Goal: Task Accomplishment & Management: Manage account settings

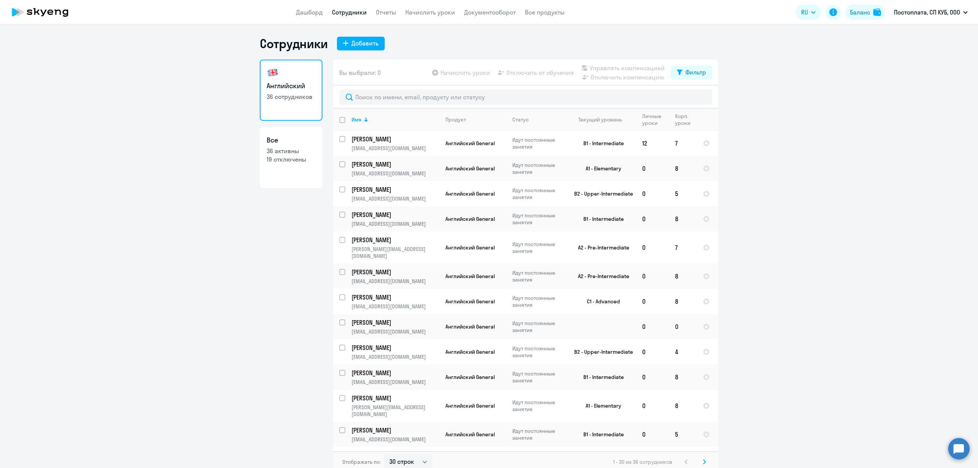
select select "30"
click at [408, 92] on input "text" at bounding box center [525, 96] width 373 height 15
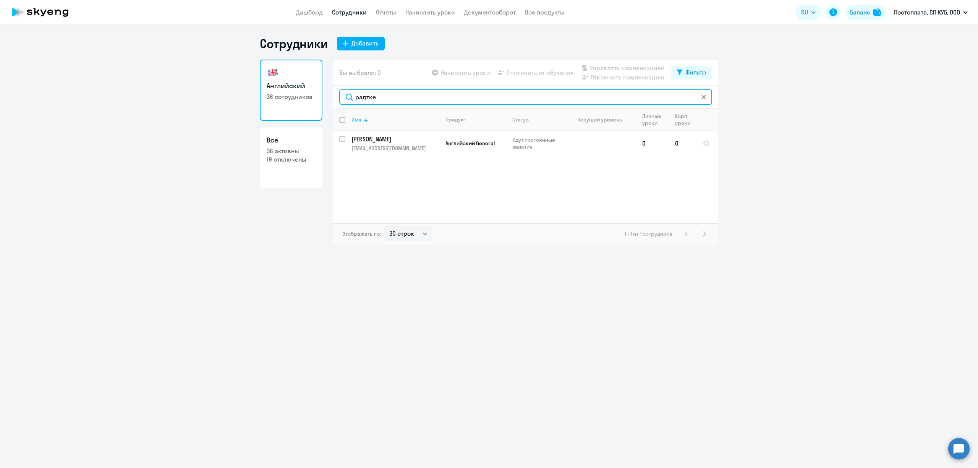
type input "радтке"
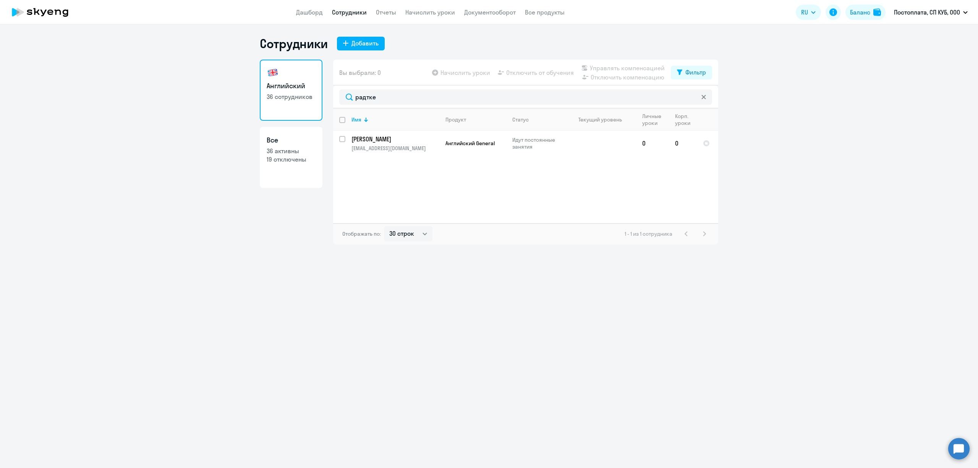
click at [355, 13] on link "Сотрудники" at bounding box center [349, 12] width 35 height 8
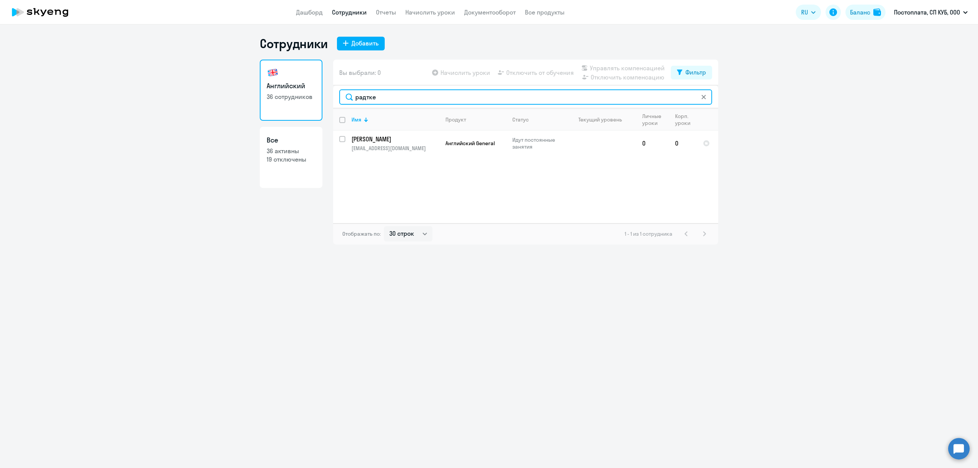
click at [698, 100] on input "радтке" at bounding box center [525, 96] width 373 height 15
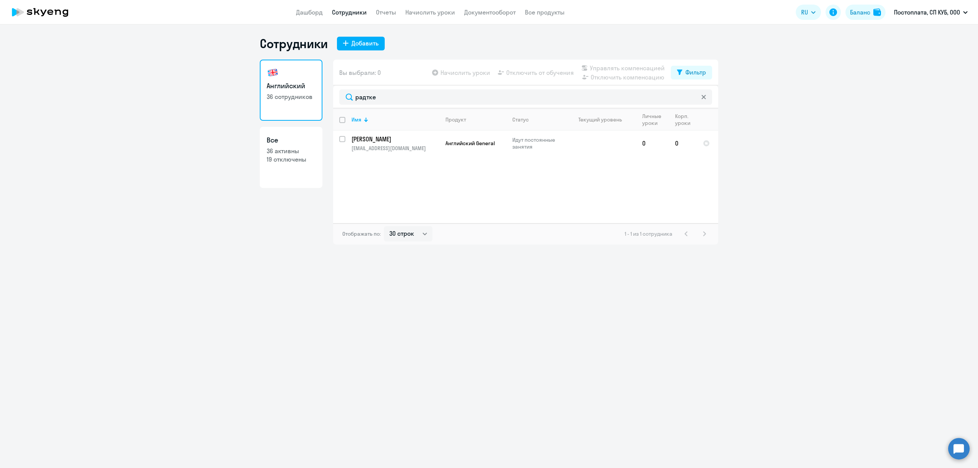
click at [705, 100] on svg-icon at bounding box center [704, 97] width 6 height 6
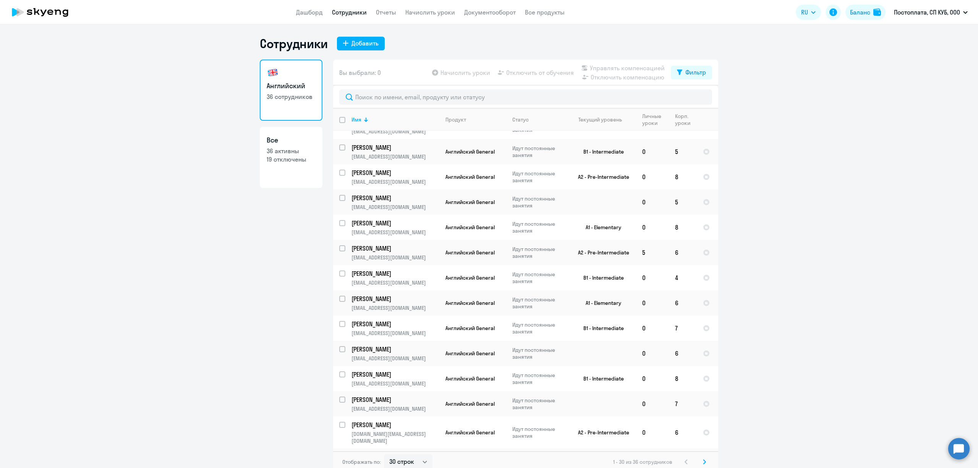
scroll to position [444, 0]
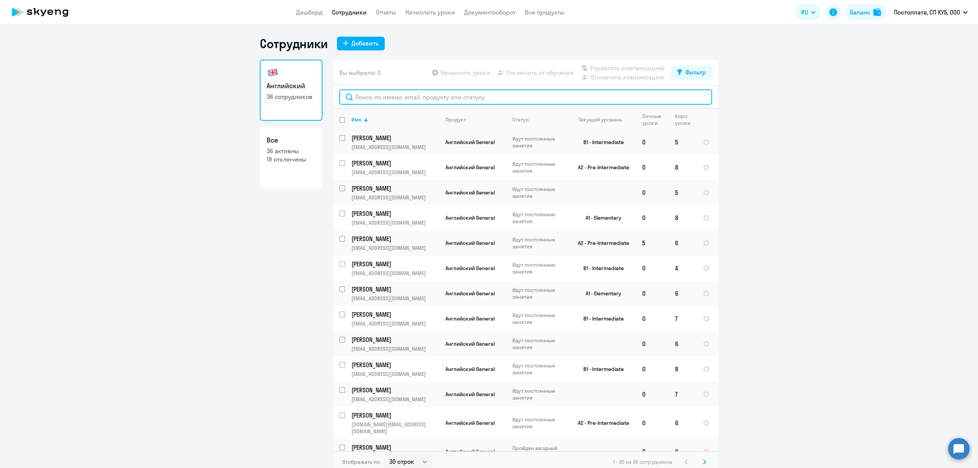
click at [470, 97] on input "text" at bounding box center [525, 96] width 373 height 15
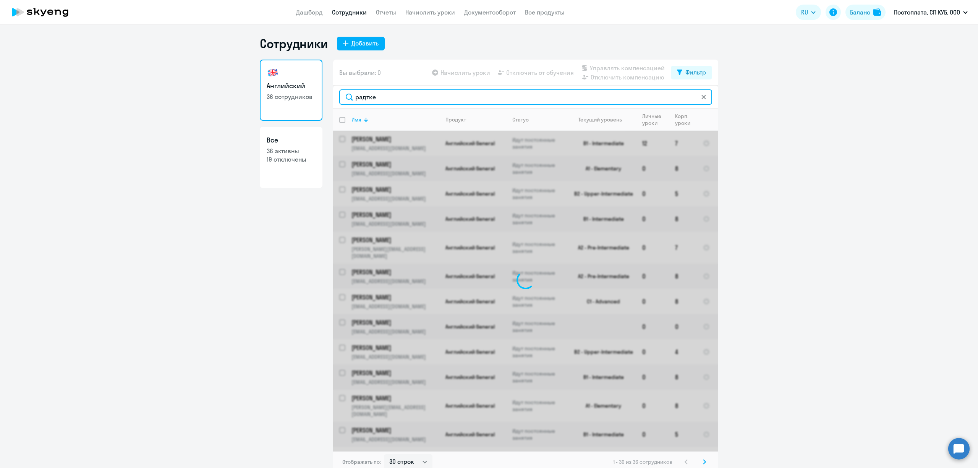
type input "радтке"
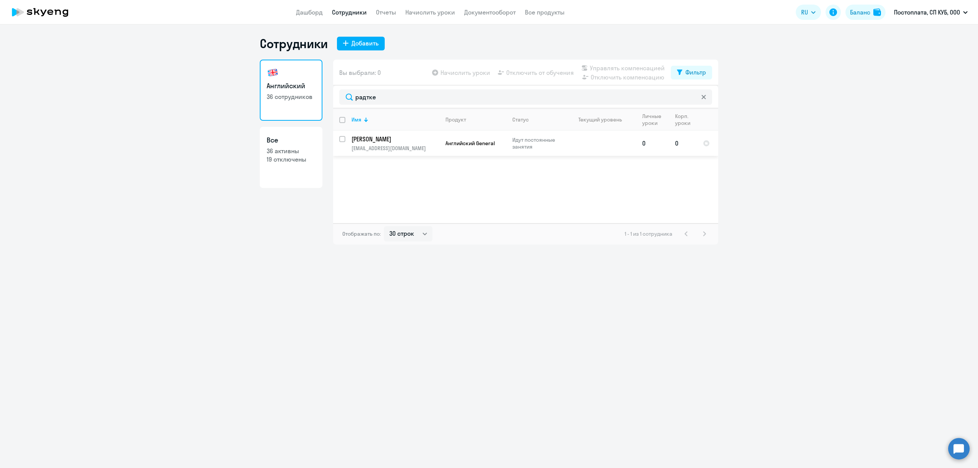
click at [408, 140] on p "[PERSON_NAME]" at bounding box center [395, 139] width 86 height 8
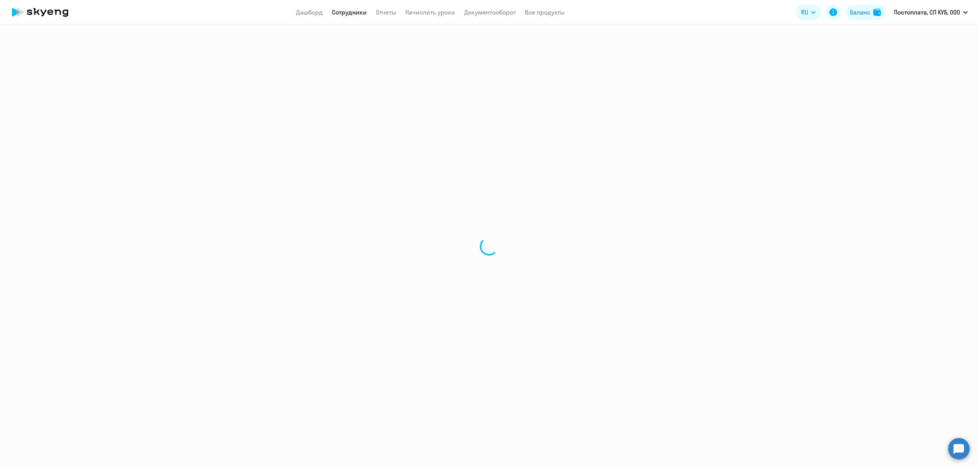
select select "english"
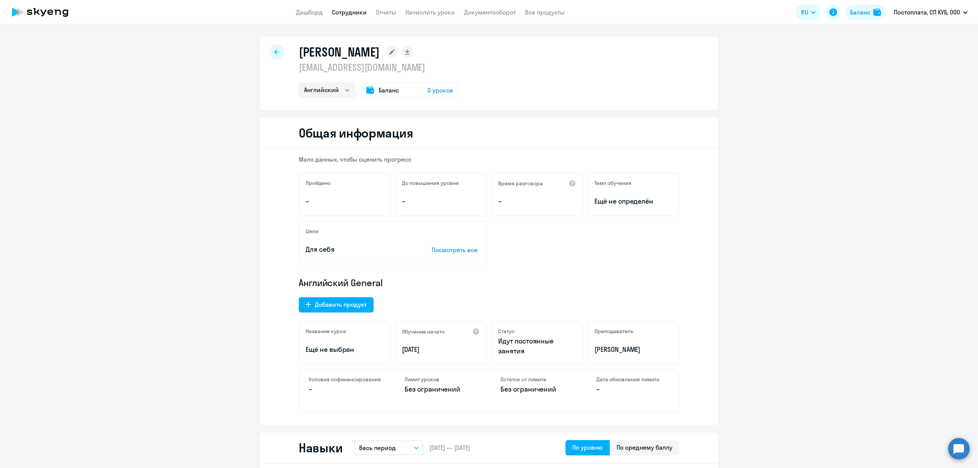
drag, startPoint x: 367, startPoint y: 97, endPoint x: 363, endPoint y: 109, distance: 12.3
click at [363, 109] on div "[PERSON_NAME] [EMAIL_ADDRESS][DOMAIN_NAME] Английский Баланс 0 уроков" at bounding box center [489, 73] width 459 height 73
click at [369, 89] on div "Баланс 0 уроков" at bounding box center [409, 90] width 97 height 15
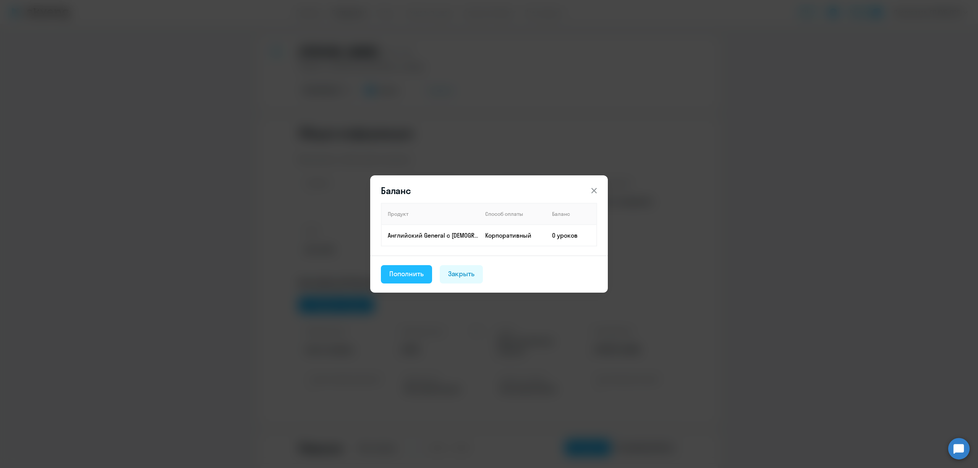
click at [410, 272] on div "Пополнить" at bounding box center [406, 274] width 34 height 10
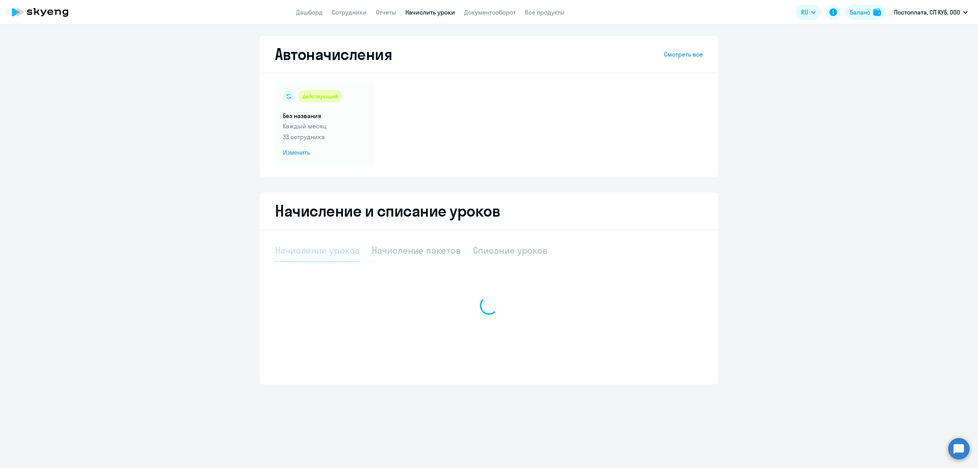
select select "10"
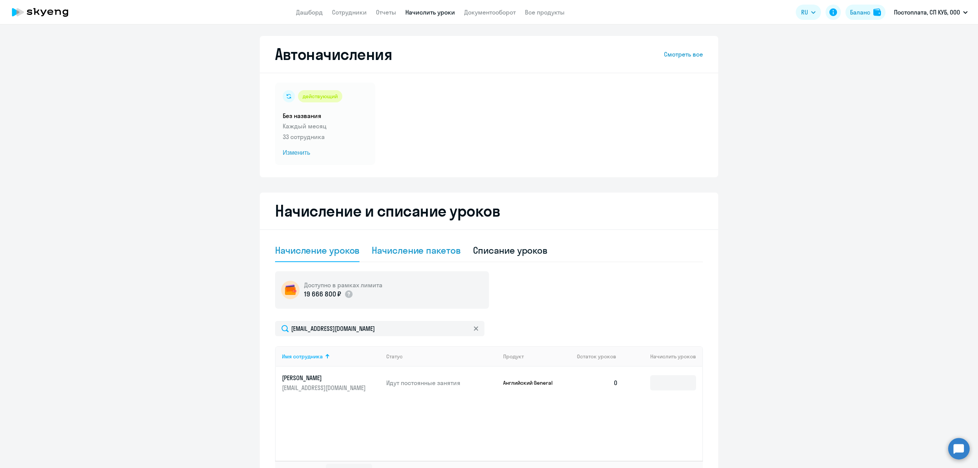
scroll to position [51, 0]
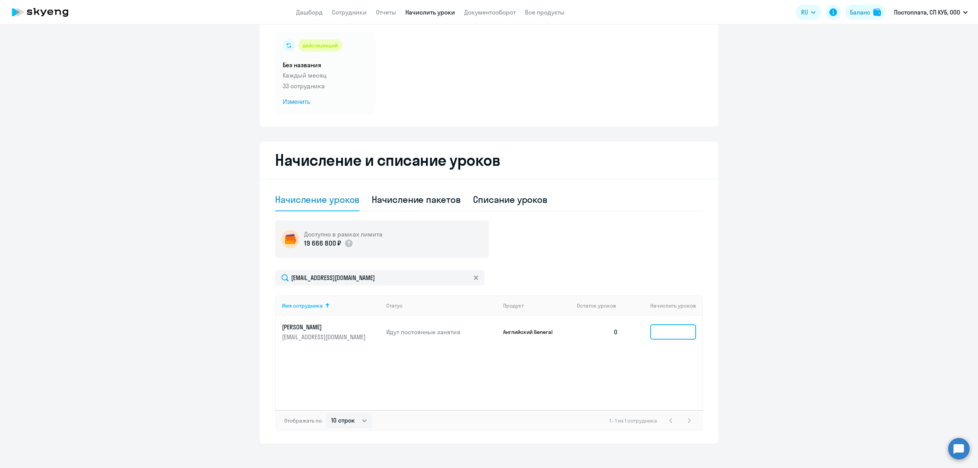
click at [663, 327] on input at bounding box center [673, 331] width 46 height 15
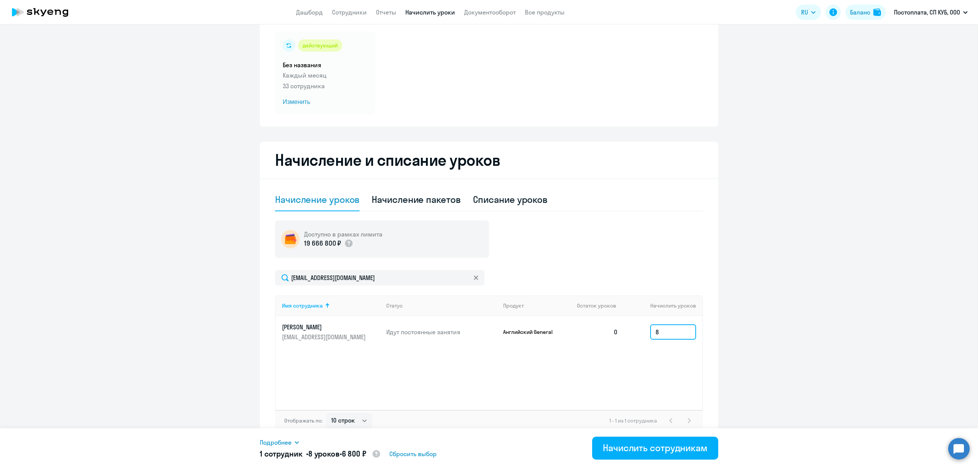
type input "8"
click at [276, 442] on span "Подробнее" at bounding box center [276, 442] width 32 height 9
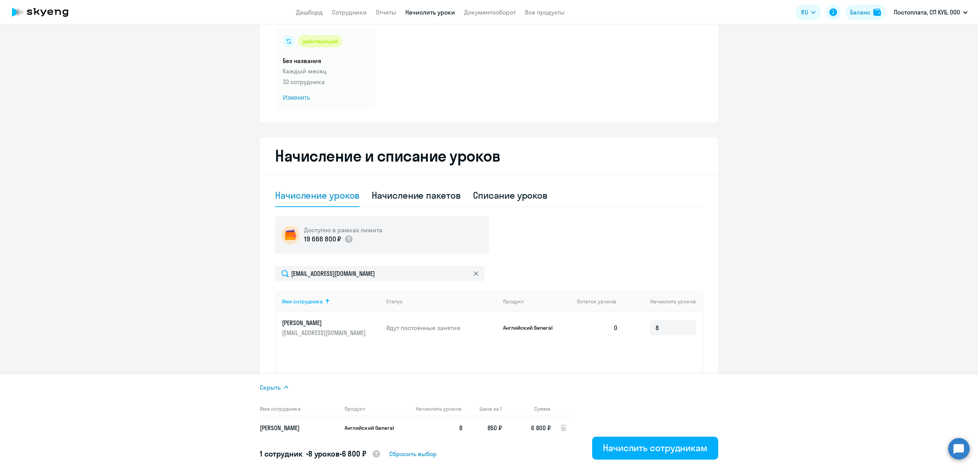
scroll to position [57, 0]
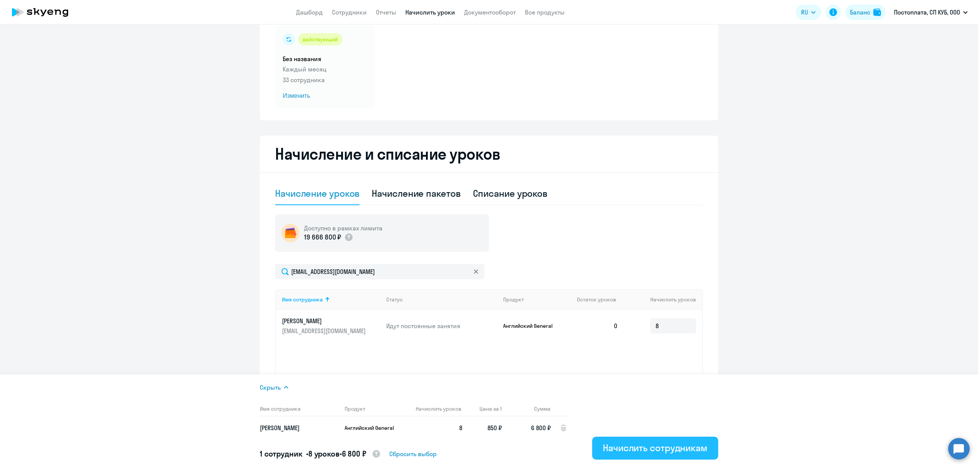
click at [633, 445] on div "Начислить сотрудникам" at bounding box center [655, 448] width 105 height 12
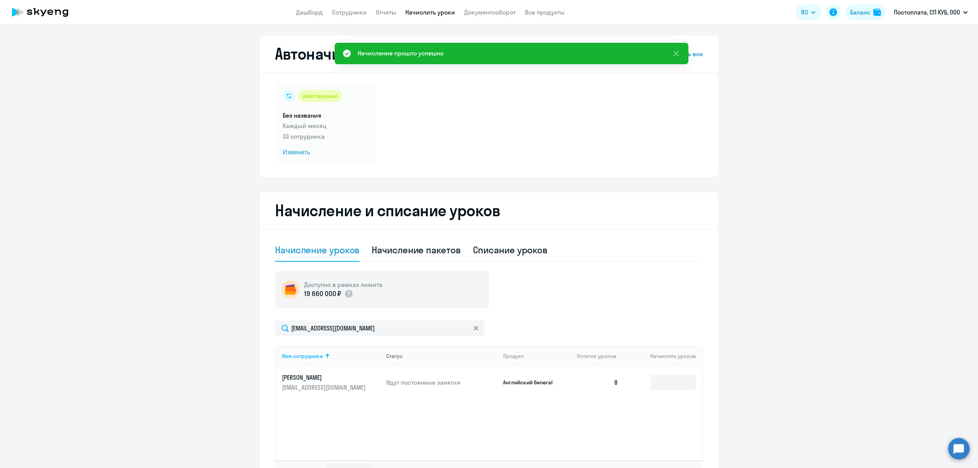
scroll to position [0, 0]
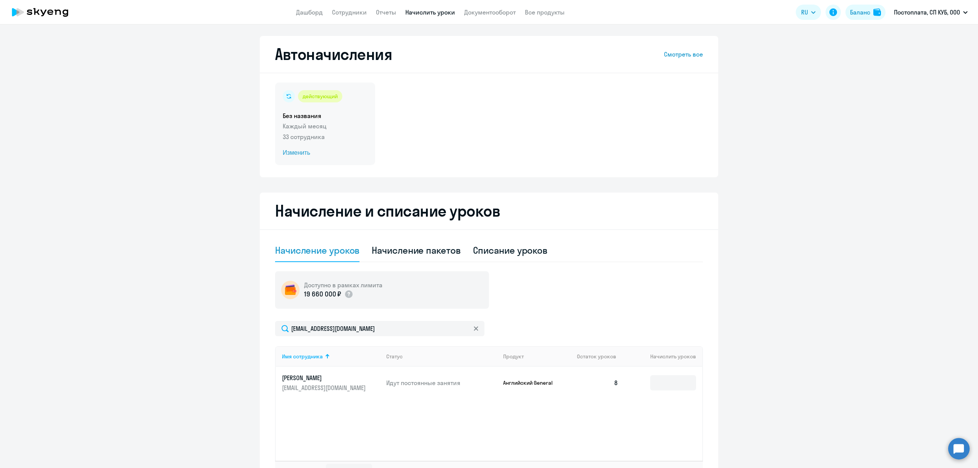
click at [292, 152] on span "Изменить" at bounding box center [325, 152] width 85 height 9
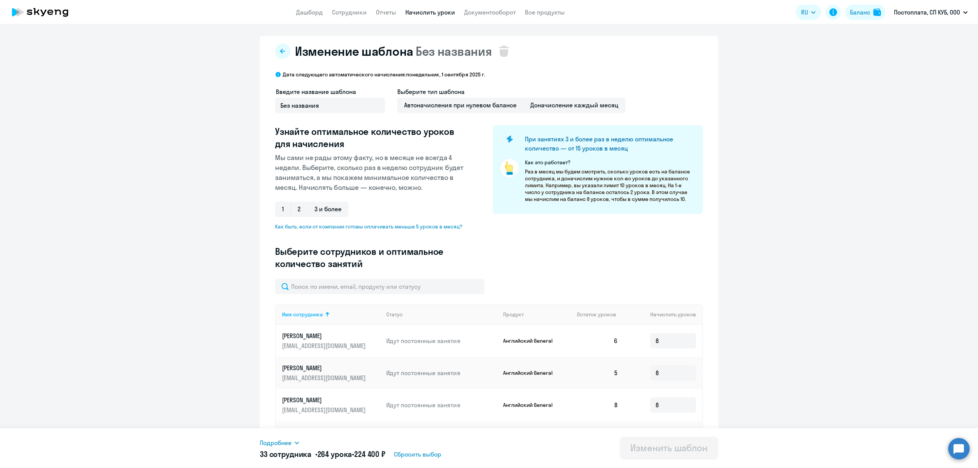
scroll to position [242, 0]
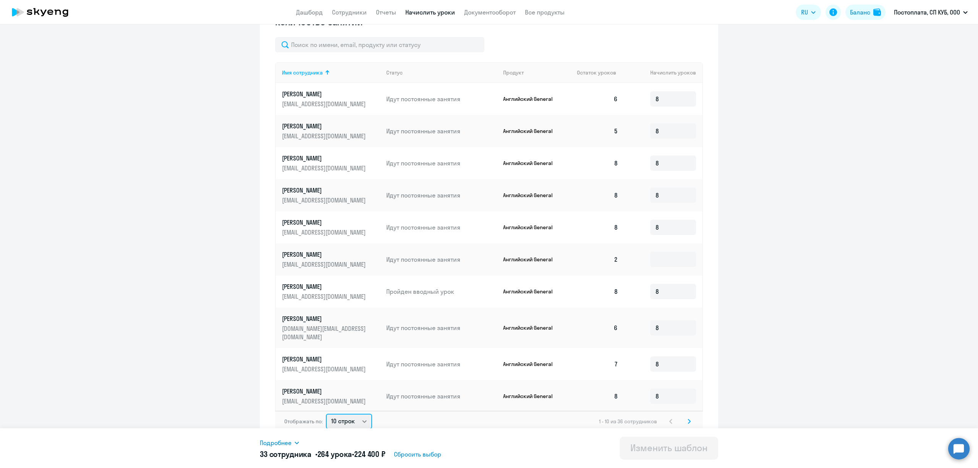
click at [351, 414] on select "10 строк 30 строк 50 строк" at bounding box center [349, 421] width 46 height 15
select select "50"
click at [326, 414] on select "10 строк 30 строк 50 строк" at bounding box center [349, 421] width 46 height 15
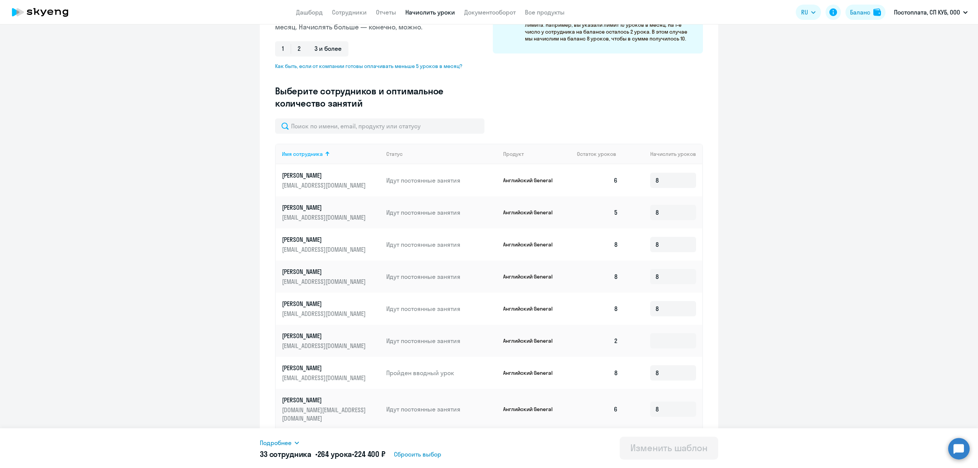
scroll to position [89, 0]
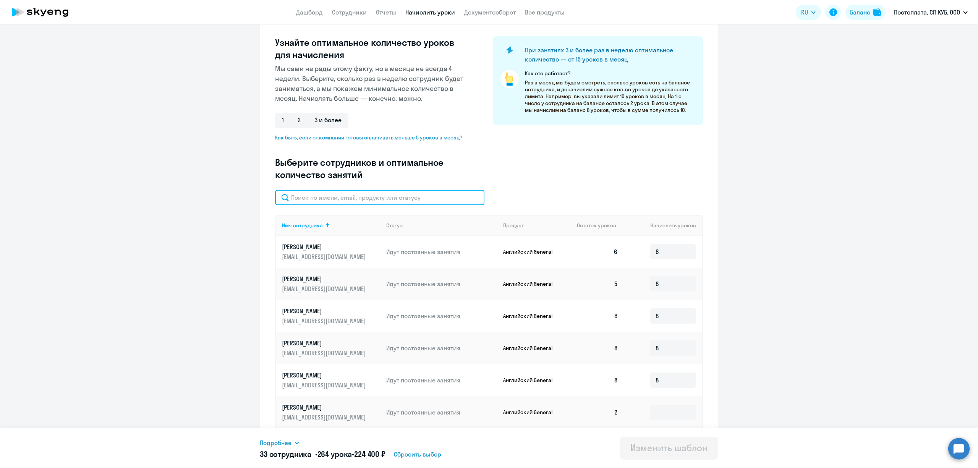
click at [352, 194] on input "text" at bounding box center [379, 197] width 209 height 15
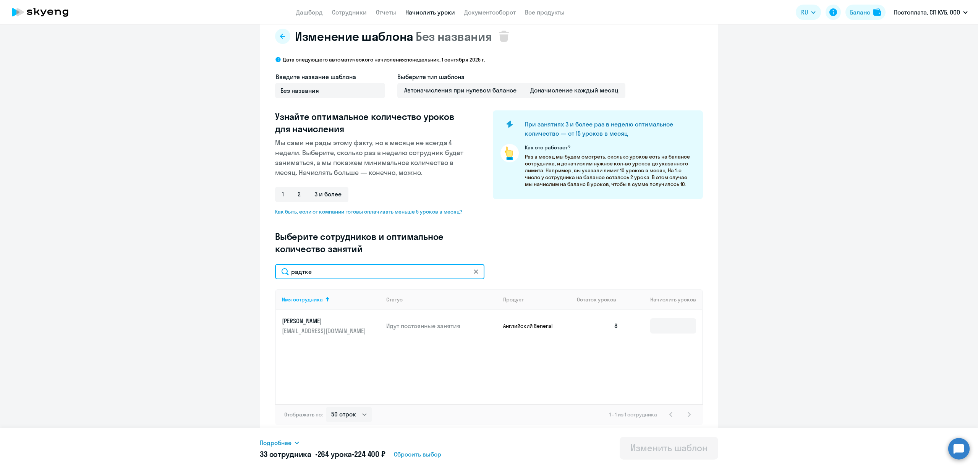
scroll to position [15, 0]
type input "радтке"
click at [794, 327] on ng-component "Изменение шаблона Без названия Дата следующего автоматического начисления: [DAT…" at bounding box center [489, 229] width 978 height 417
click at [463, 266] on input "радтке" at bounding box center [379, 271] width 209 height 15
click at [476, 274] on input "радтке" at bounding box center [379, 271] width 209 height 15
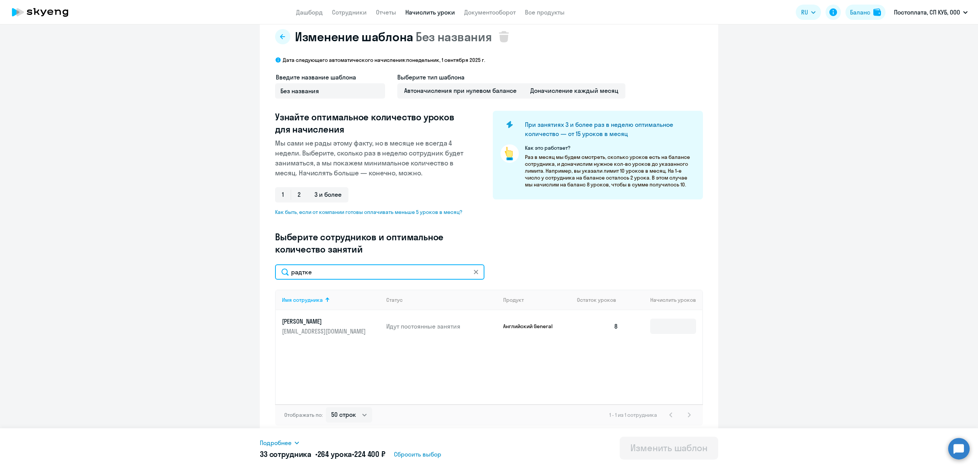
click at [476, 272] on input "радтке" at bounding box center [379, 271] width 209 height 15
click at [474, 271] on icon at bounding box center [476, 272] width 4 height 4
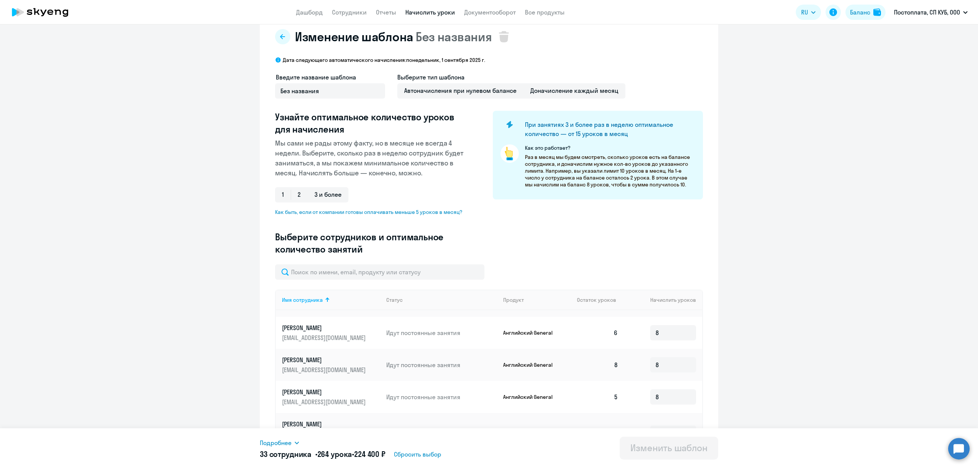
scroll to position [713, 0]
click at [660, 444] on div "Изменить шаблон" at bounding box center [668, 448] width 77 height 12
click at [275, 444] on span "Подробнее" at bounding box center [276, 442] width 32 height 9
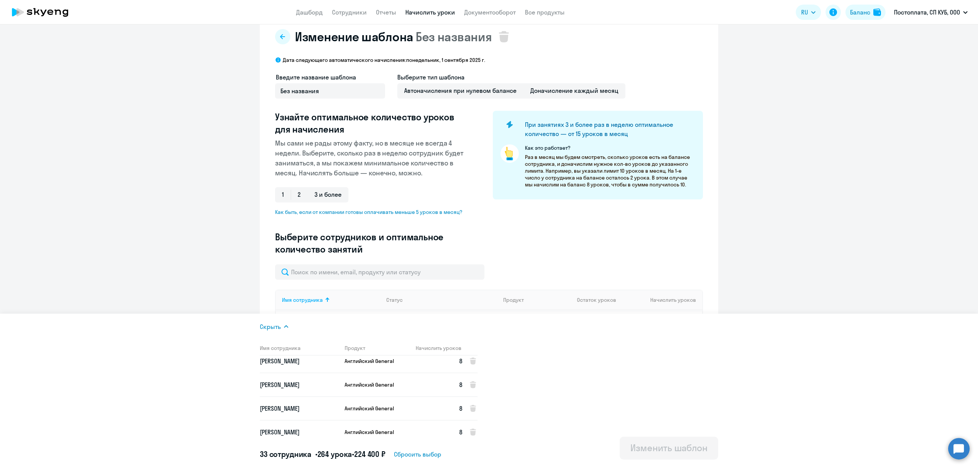
scroll to position [0, 0]
click at [843, 238] on ng-component "Изменение шаблона Без названия Дата следующего автоматического начисления: [DAT…" at bounding box center [489, 346] width 978 height 650
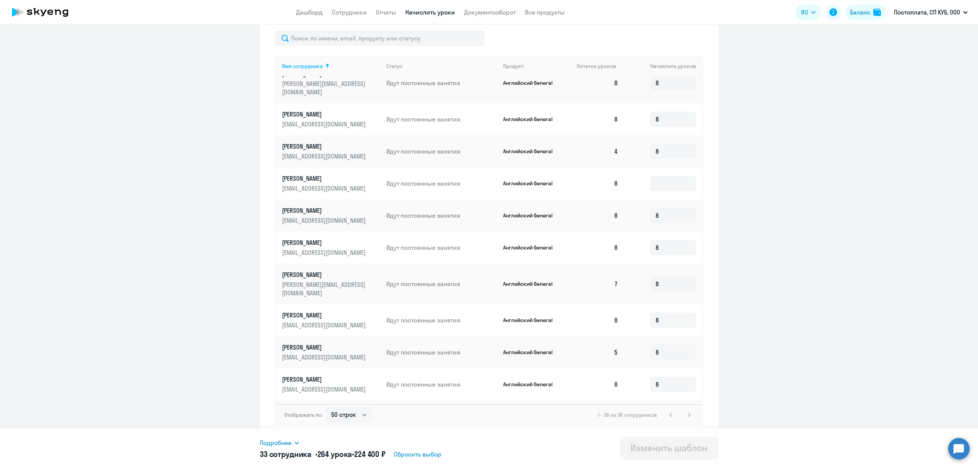
scroll to position [828, 0]
click at [667, 444] on div "Изменить шаблон" at bounding box center [668, 448] width 77 height 12
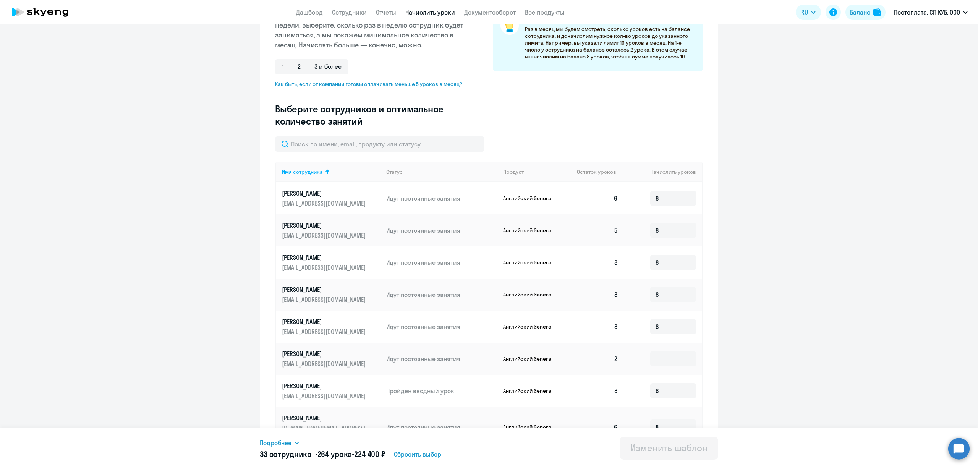
scroll to position [0, 0]
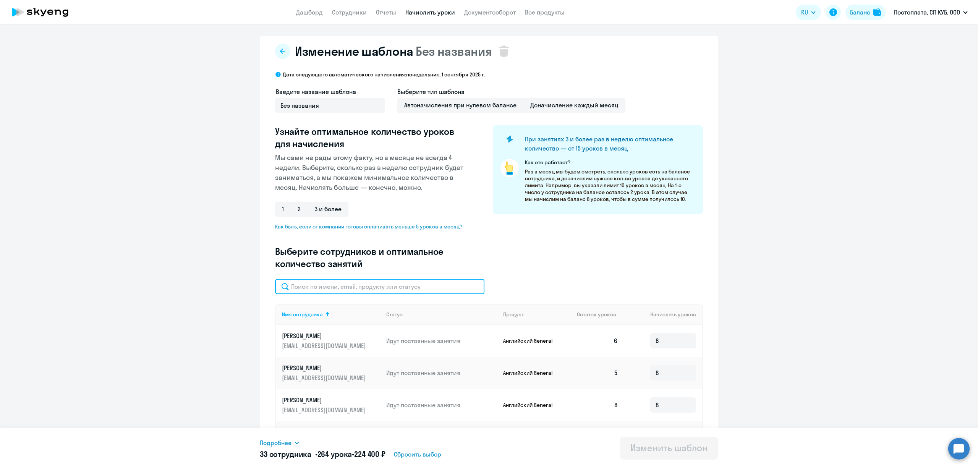
click at [338, 283] on input "text" at bounding box center [379, 286] width 209 height 15
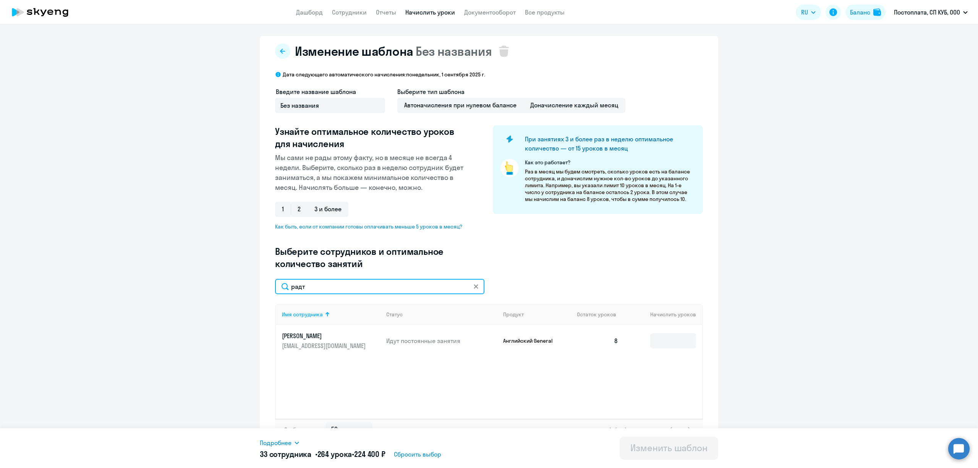
type input "радт"
click at [290, 337] on p "[PERSON_NAME]" at bounding box center [325, 336] width 86 height 8
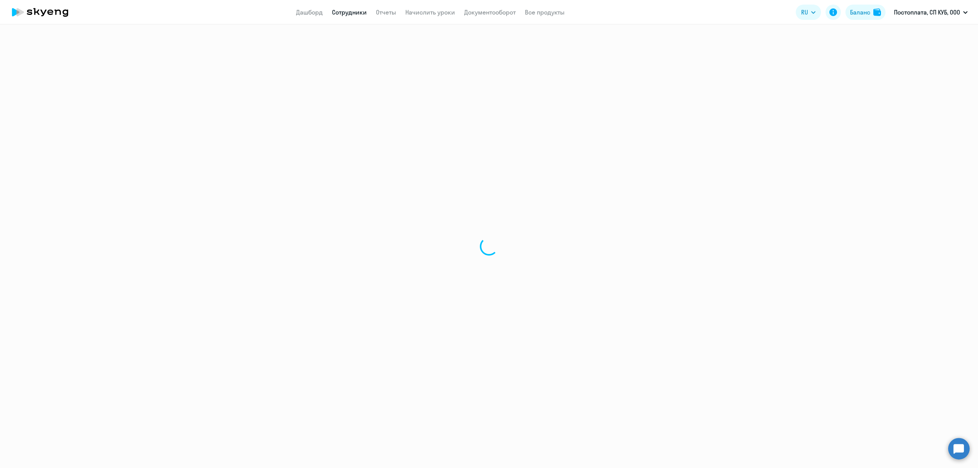
select select "english"
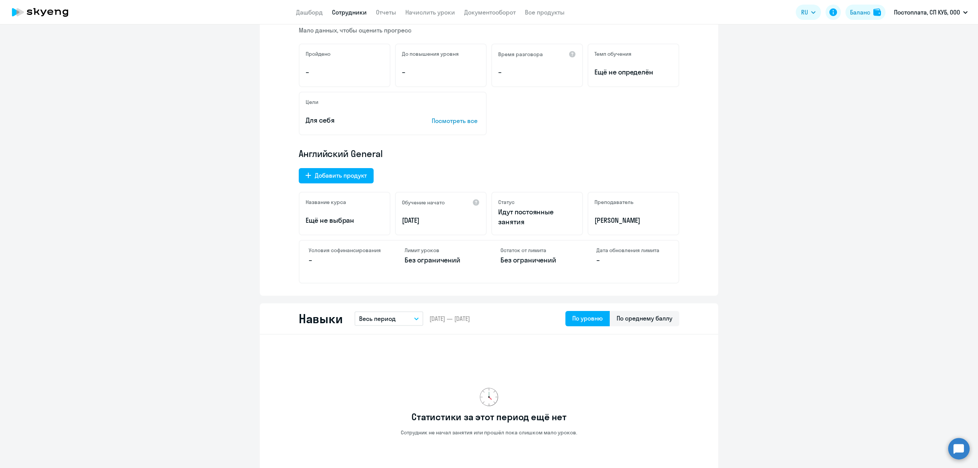
scroll to position [204, 0]
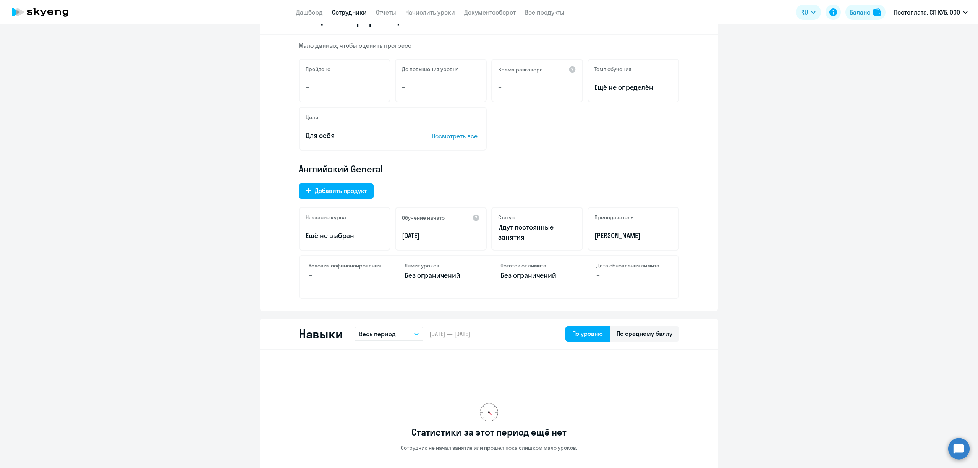
scroll to position [0, 0]
